Goal: Find specific page/section: Find specific page/section

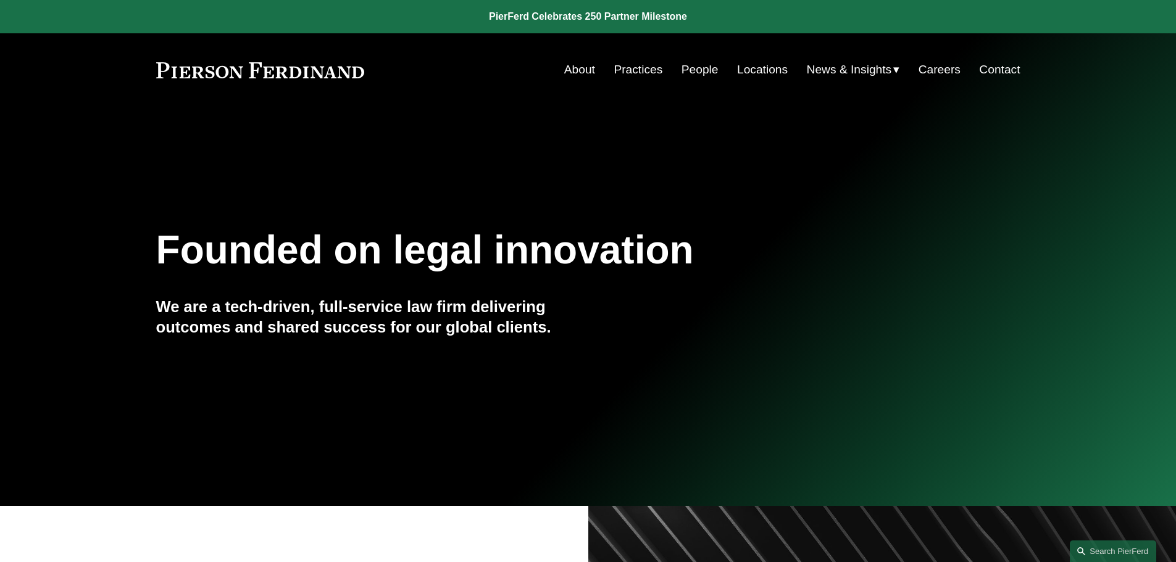
click at [745, 68] on link "Locations" at bounding box center [762, 69] width 51 height 23
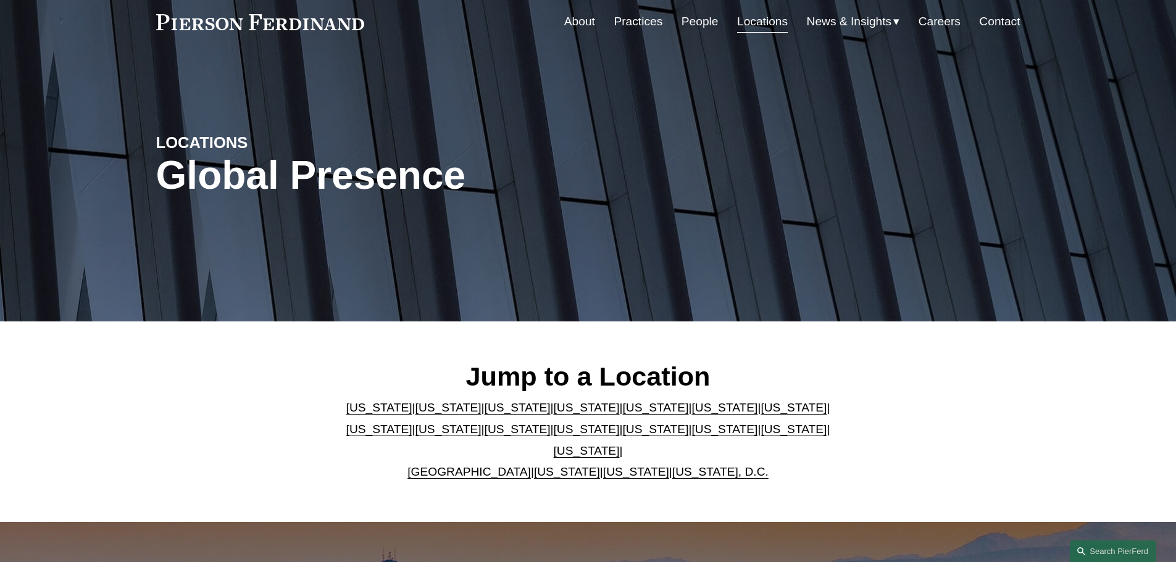
scroll to position [185, 0]
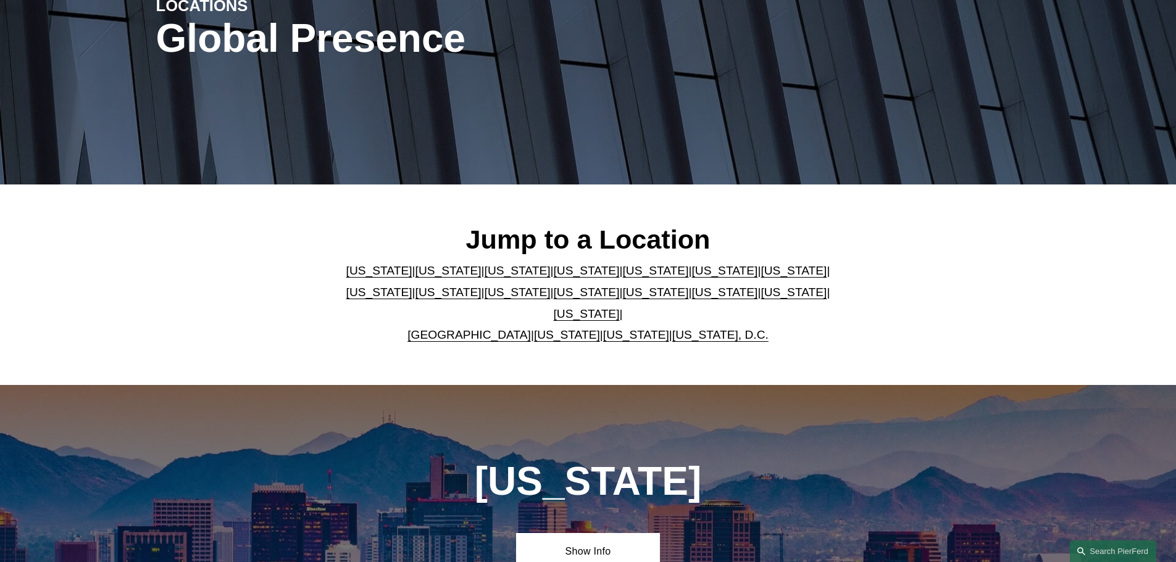
click at [412, 286] on link "[US_STATE]" at bounding box center [379, 292] width 66 height 13
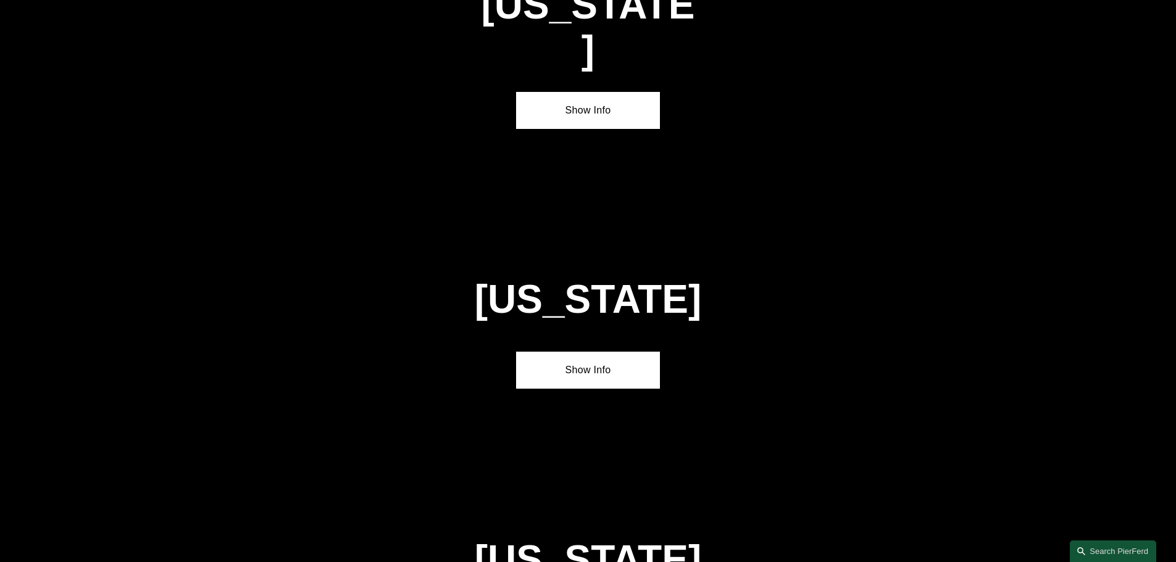
scroll to position [2381, 0]
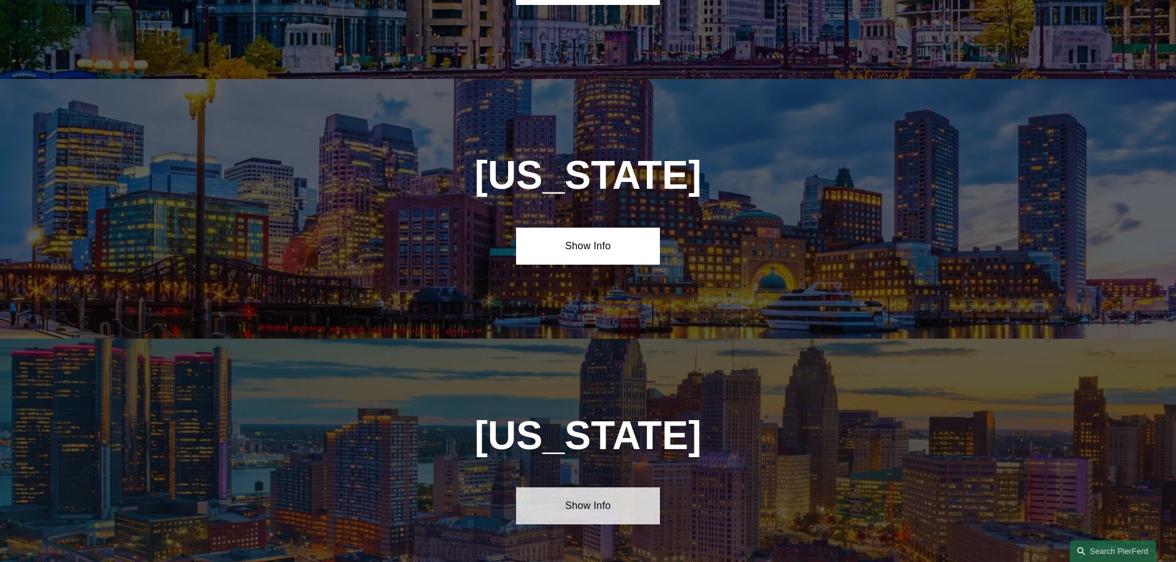
click at [585, 488] on link "Show Info" at bounding box center [588, 506] width 144 height 37
drag, startPoint x: 581, startPoint y: 194, endPoint x: 584, endPoint y: 165, distance: 29.2
click at [581, 193] on div "Massachusetts Show Info" at bounding box center [588, 209] width 1176 height 260
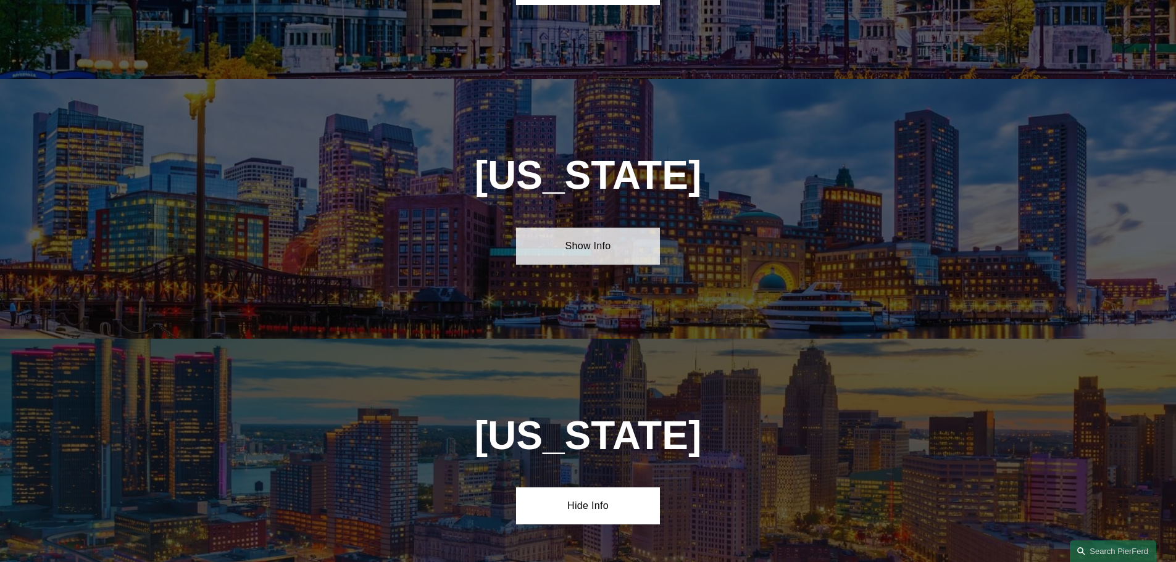
click at [584, 228] on link "Show Info" at bounding box center [588, 246] width 144 height 37
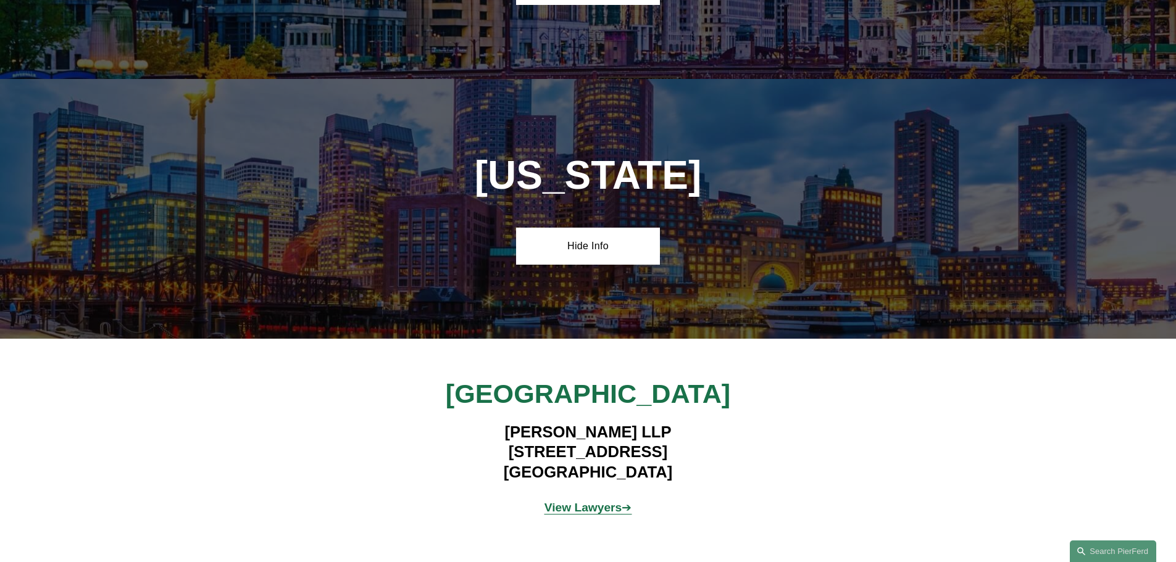
click at [611, 501] on strong "View Lawyers" at bounding box center [583, 507] width 78 height 13
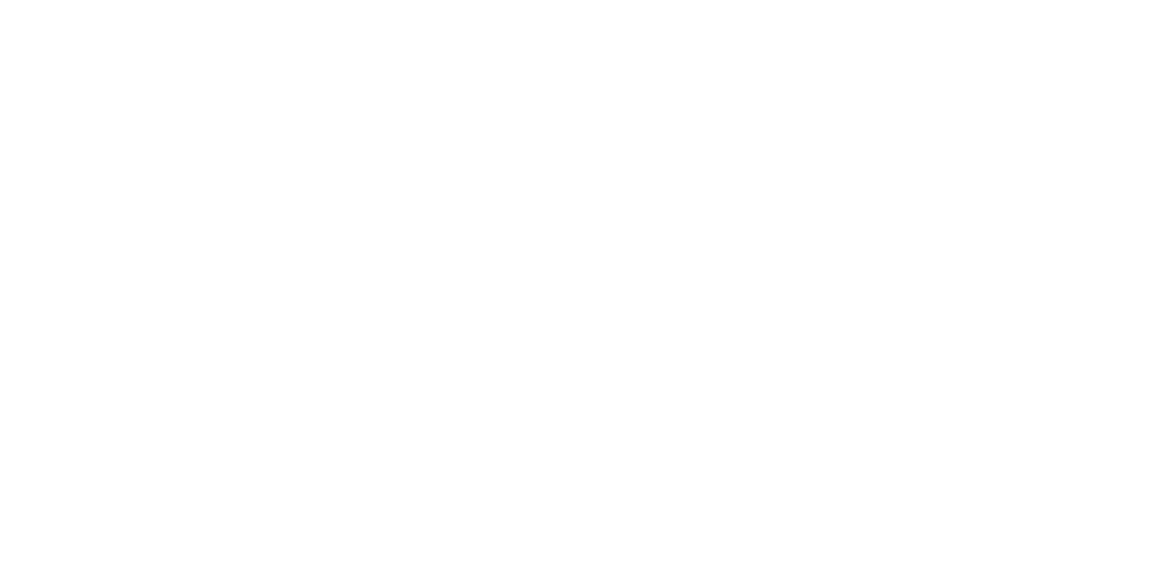
click at [0, 0] on html at bounding box center [0, 0] width 0 height 0
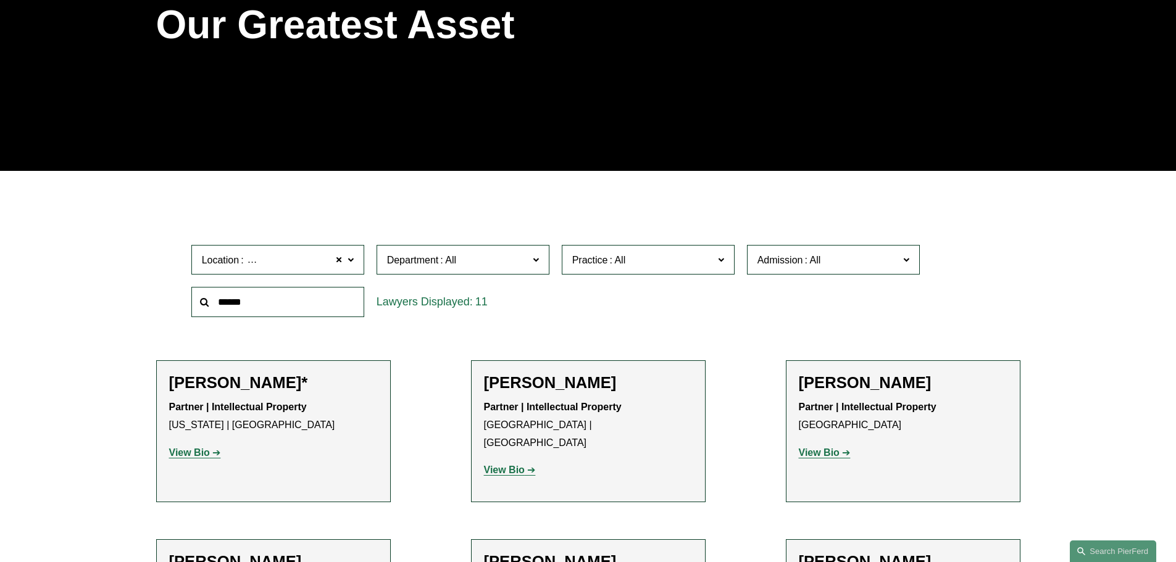
scroll to position [309, 0]
